Goal: Task Accomplishment & Management: Use online tool/utility

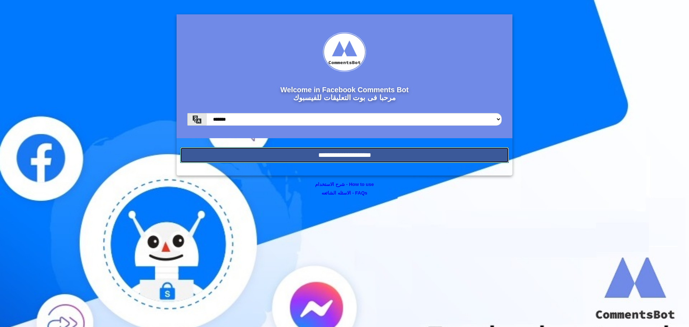
drag, startPoint x: 0, startPoint y: 0, endPoint x: 448, endPoint y: 154, distance: 473.3
click at [448, 154] on input "**********" at bounding box center [344, 155] width 329 height 16
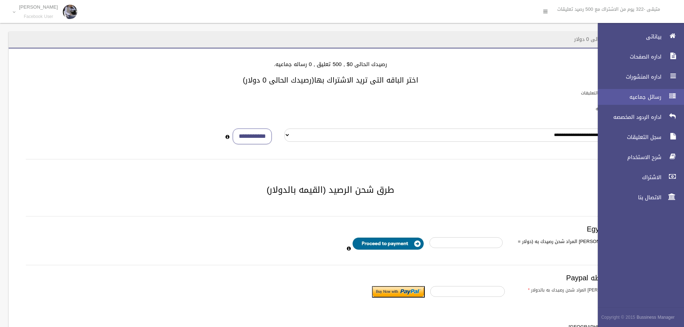
click at [654, 97] on span "رسائل جماعيه" at bounding box center [628, 96] width 72 height 7
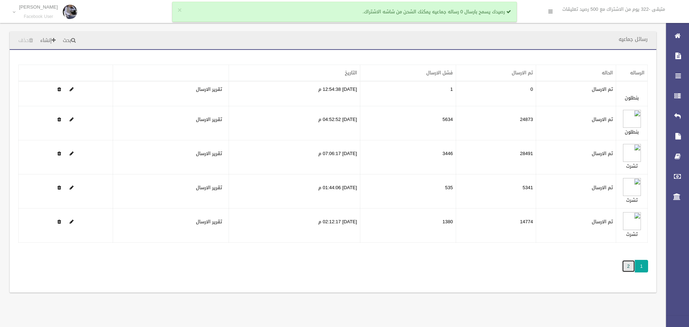
click at [628, 266] on link "2" at bounding box center [628, 266] width 13 height 13
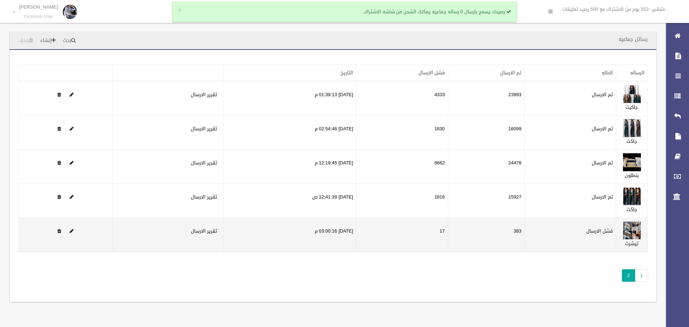
click at [74, 230] on td at bounding box center [66, 235] width 94 height 34
click at [73, 230] on span at bounding box center [72, 231] width 4 height 5
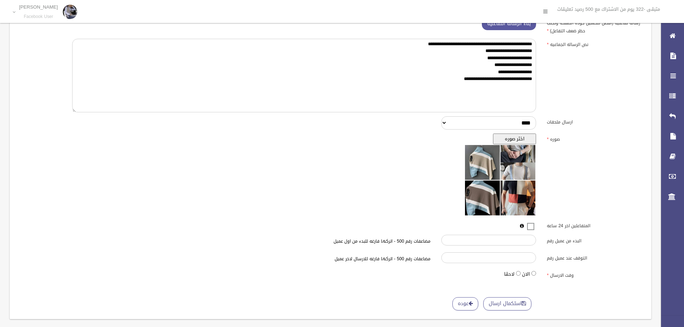
scroll to position [116, 0]
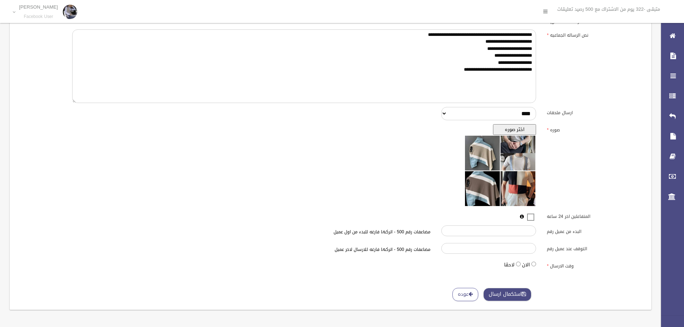
click at [513, 292] on button "استكمال ارسال" at bounding box center [507, 294] width 48 height 13
